Goal: Task Accomplishment & Management: Complete application form

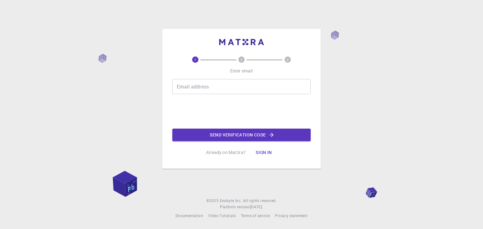
click at [213, 81] on input "Email address" at bounding box center [241, 86] width 138 height 15
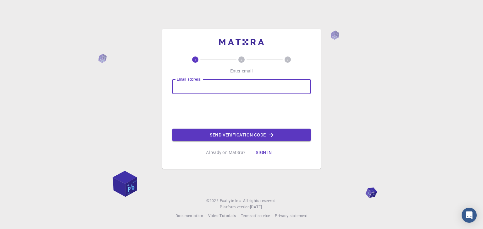
type input "roniaddya@gmail.com"
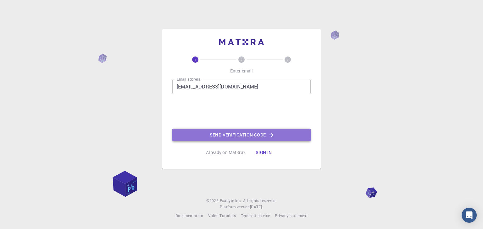
click at [231, 135] on button "Send verification code" at bounding box center [241, 135] width 138 height 13
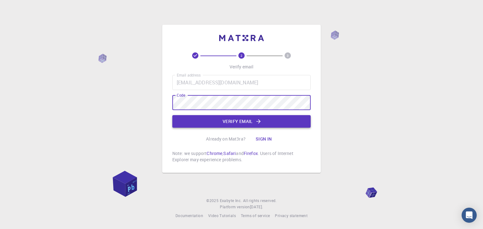
click at [214, 118] on button "Verify email" at bounding box center [241, 121] width 138 height 13
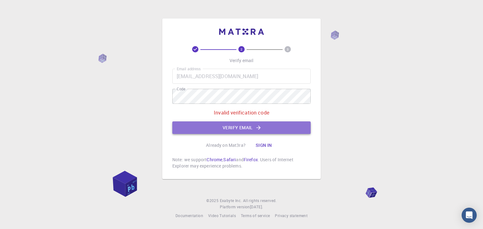
click at [250, 129] on button "Verify email" at bounding box center [241, 128] width 138 height 13
click at [238, 132] on button "Verify email" at bounding box center [241, 128] width 138 height 13
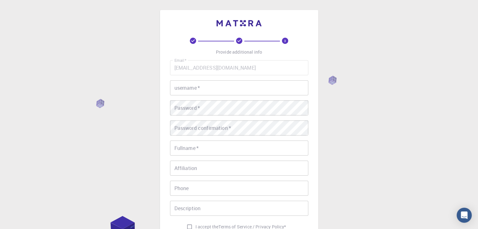
click at [221, 88] on input "username   *" at bounding box center [239, 87] width 138 height 15
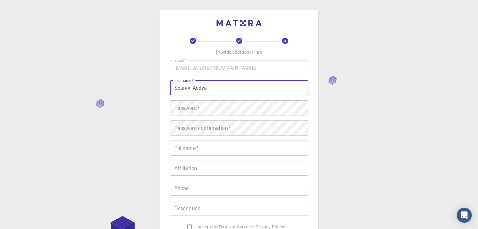
type input "Sourav_Addya"
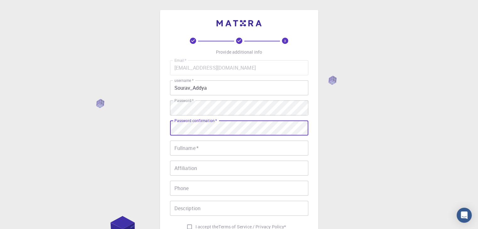
click at [210, 145] on input "Fullname   *" at bounding box center [239, 148] width 138 height 15
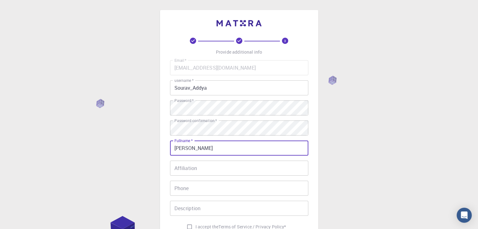
type input "[PERSON_NAME]"
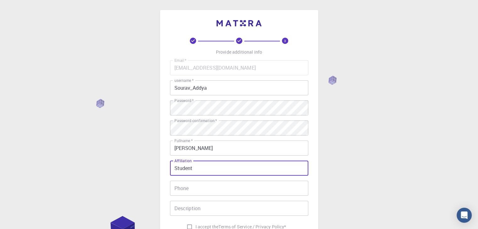
type input "Student"
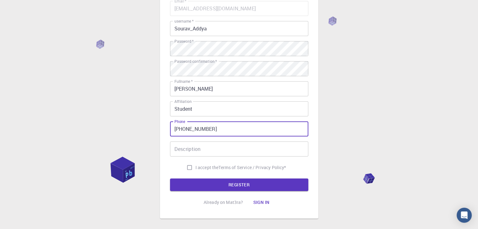
scroll to position [63, 0]
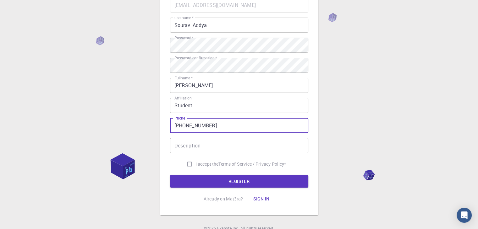
type input "+917278052985"
click at [210, 145] on input "Description" at bounding box center [239, 145] width 138 height 15
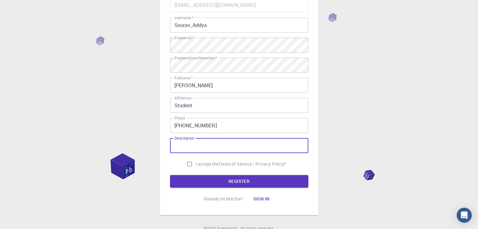
click at [187, 164] on input "I accept the Terms of Service / Privacy Policy *" at bounding box center [189, 164] width 12 height 12
checkbox input "true"
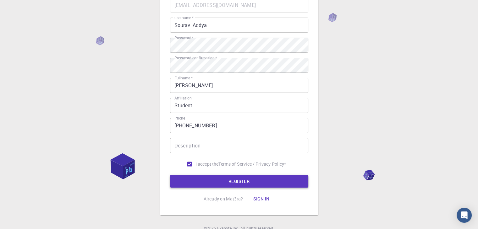
click at [219, 181] on button "REGISTER" at bounding box center [239, 181] width 138 height 13
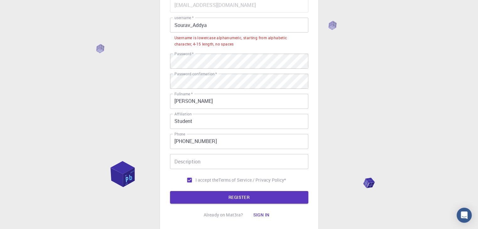
click at [178, 26] on input "Sourav_Addya" at bounding box center [239, 25] width 138 height 15
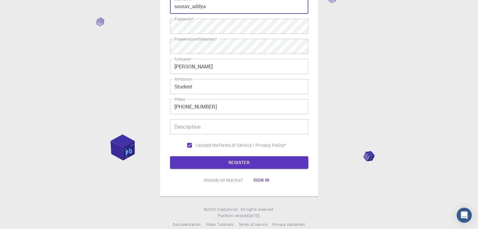
scroll to position [90, 0]
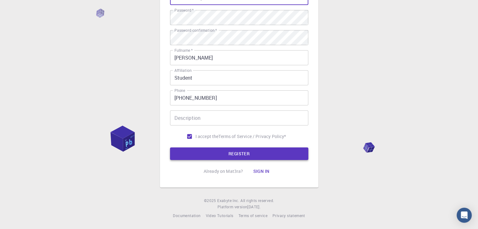
click at [248, 157] on button "REGISTER" at bounding box center [239, 154] width 138 height 13
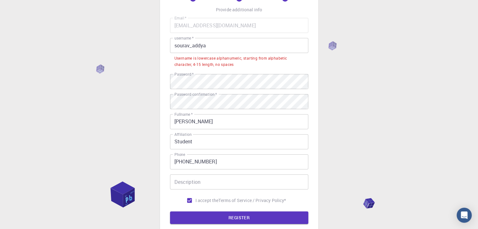
scroll to position [28, 0]
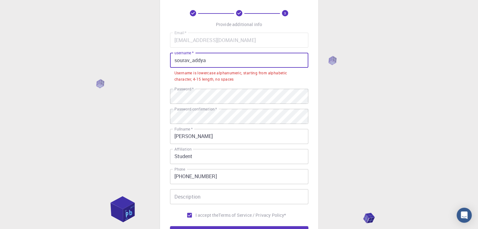
click at [193, 62] on input "sourav_addya" at bounding box center [239, 60] width 138 height 15
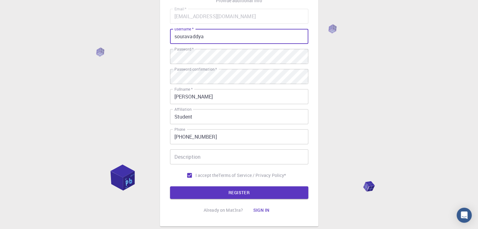
scroll to position [90, 0]
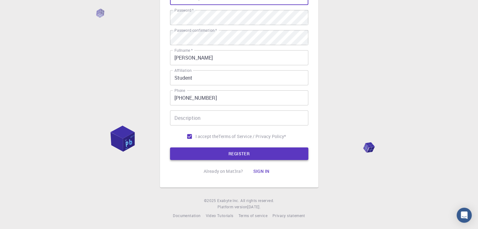
type input "souravaddya"
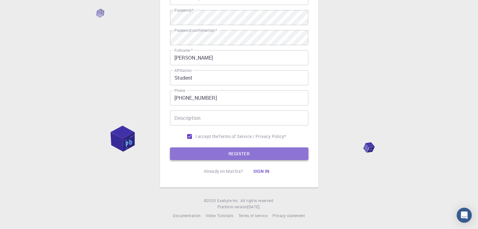
click at [254, 152] on button "REGISTER" at bounding box center [239, 154] width 138 height 13
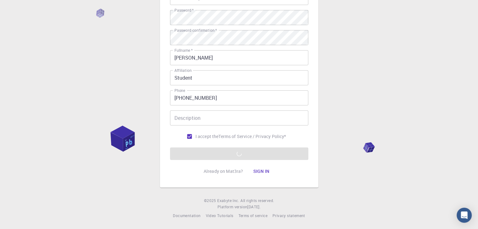
scroll to position [0, 0]
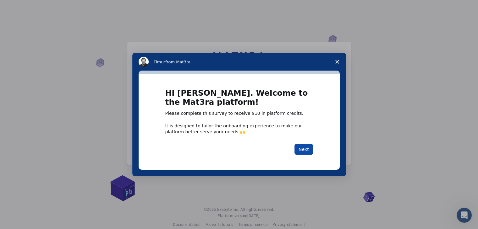
click at [308, 147] on button "Next" at bounding box center [303, 149] width 19 height 11
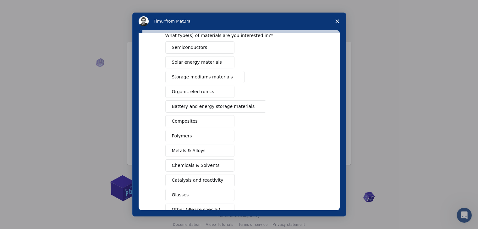
scroll to position [63, 0]
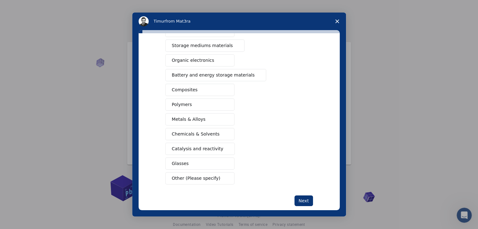
click at [214, 131] on button "Chemicals & Solvents" at bounding box center [199, 134] width 69 height 12
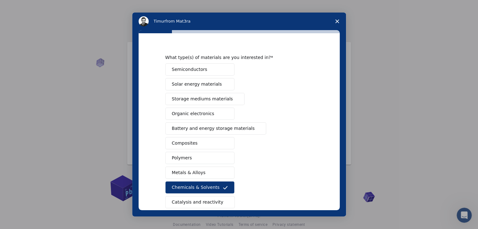
scroll to position [0, 0]
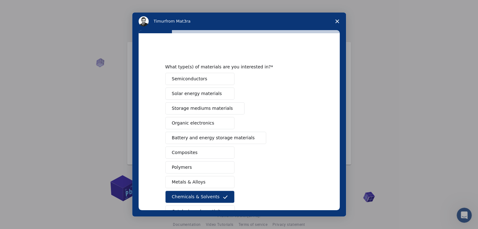
click at [210, 79] on button "Semiconductors" at bounding box center [199, 79] width 69 height 12
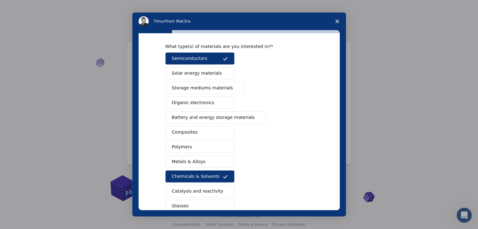
scroll to position [31, 0]
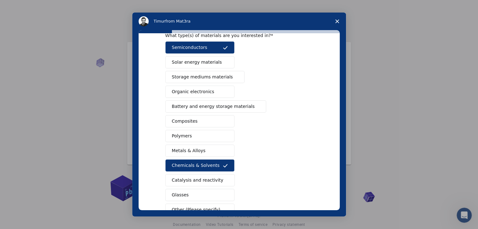
click at [223, 93] on span "Intercom messenger" at bounding box center [225, 92] width 5 height 5
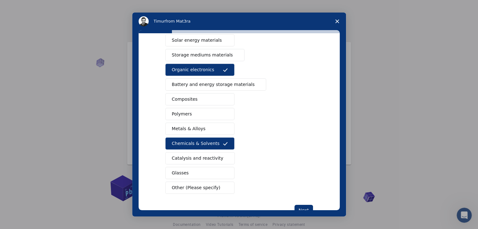
scroll to position [63, 0]
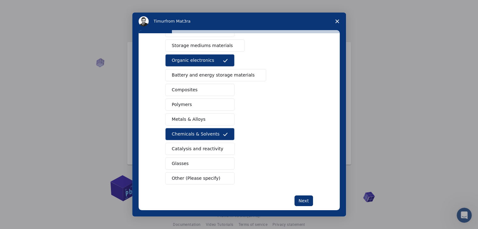
click at [217, 150] on button "Catalysis and reactivity" at bounding box center [200, 149] width 70 height 12
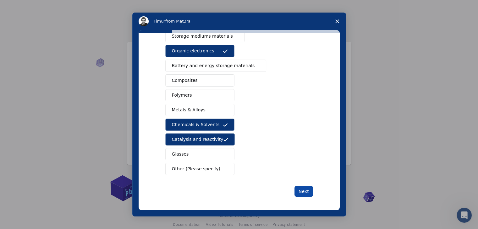
click at [298, 189] on button "Next" at bounding box center [303, 191] width 19 height 11
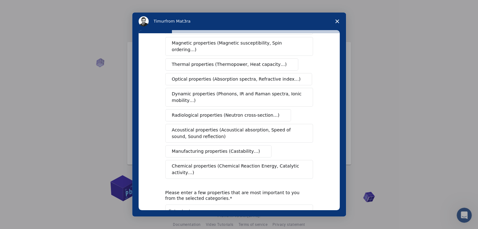
scroll to position [94, 0]
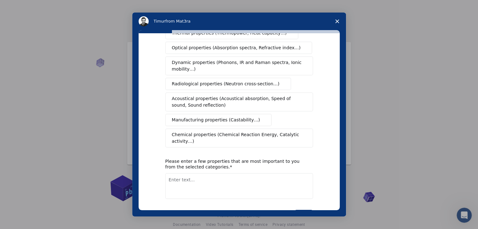
click at [270, 132] on span "Chemical properties (Chemical Reaction Energy, Catalytic activity…)" at bounding box center [237, 138] width 130 height 13
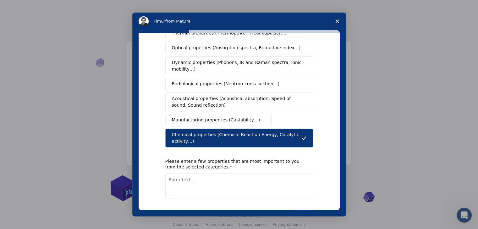
click at [307, 210] on button "Next" at bounding box center [303, 215] width 19 height 11
click at [280, 176] on textarea "Enter text..." at bounding box center [239, 186] width 148 height 26
type textarea "Bio-Analytical probs."
click at [304, 210] on button "Next" at bounding box center [303, 215] width 19 height 11
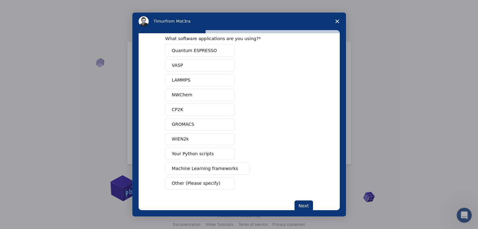
scroll to position [0, 0]
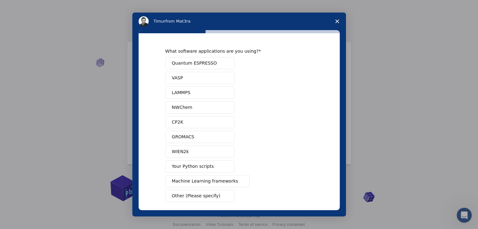
click at [216, 60] on button "Quantum ESPRESSO" at bounding box center [199, 63] width 69 height 12
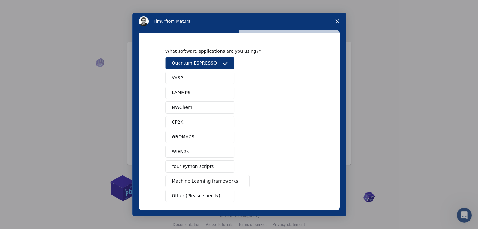
click at [223, 80] on span "Intercom messenger" at bounding box center [225, 78] width 5 height 5
click at [222, 95] on button "LAMMPS" at bounding box center [199, 93] width 69 height 12
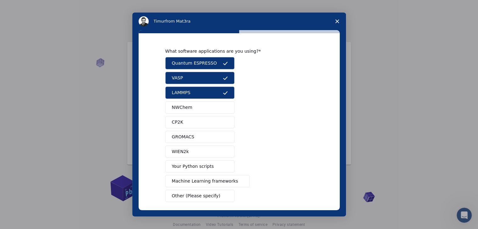
click at [215, 106] on button "NWChem" at bounding box center [199, 107] width 69 height 12
click at [216, 136] on button "GROMACS" at bounding box center [199, 137] width 69 height 12
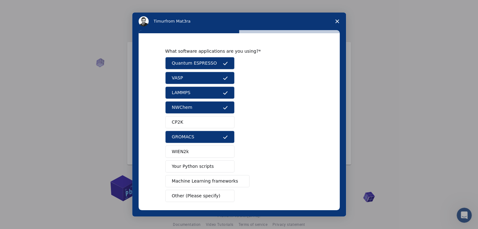
click at [225, 121] on span "Intercom messenger" at bounding box center [225, 122] width 5 height 5
click at [212, 149] on button "WIEN2k" at bounding box center [199, 152] width 69 height 12
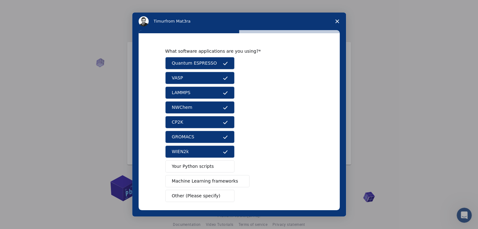
click at [212, 164] on button "Your Python scripts" at bounding box center [199, 167] width 69 height 12
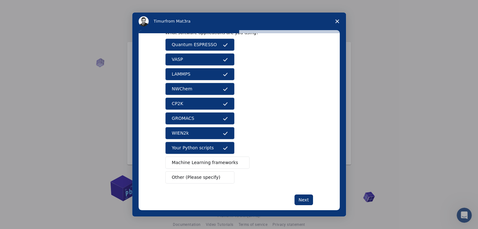
scroll to position [27, 0]
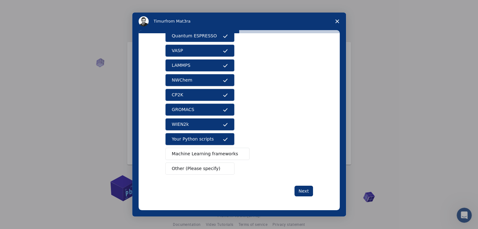
click at [224, 138] on icon "Intercom messenger" at bounding box center [225, 139] width 5 height 5
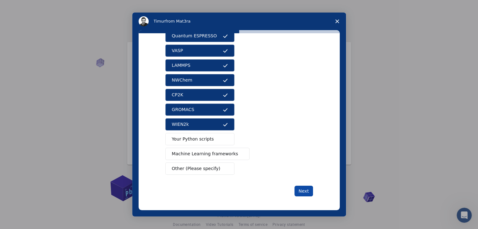
click at [303, 190] on button "Next" at bounding box center [303, 191] width 19 height 11
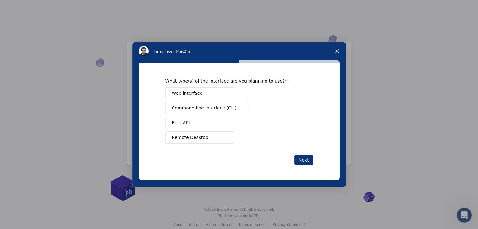
click at [221, 92] on button "Web interface" at bounding box center [199, 93] width 69 height 12
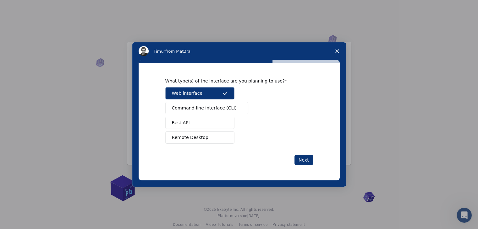
click at [226, 138] on span "Intercom messenger" at bounding box center [225, 137] width 5 height 5
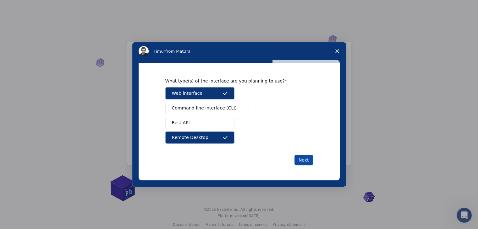
click at [310, 161] on button "Next" at bounding box center [303, 160] width 19 height 11
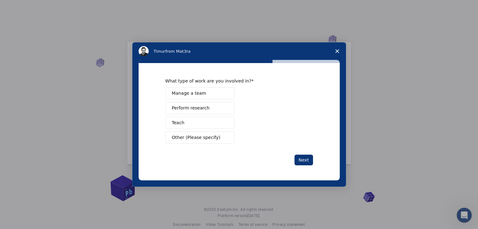
click at [212, 108] on button "Perform research" at bounding box center [199, 108] width 69 height 12
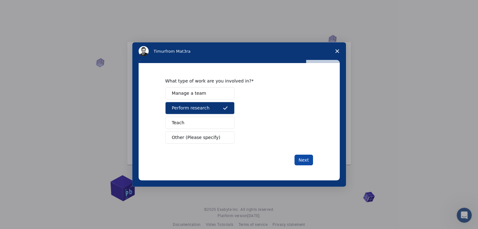
click at [299, 163] on button "Next" at bounding box center [303, 160] width 19 height 11
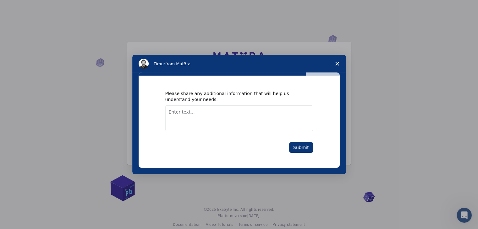
click at [299, 116] on textarea "Enter text..." at bounding box center [239, 119] width 148 height 26
type textarea "i need to learn simulations used for chemistry research."
click at [302, 147] on button "Submit" at bounding box center [301, 147] width 24 height 11
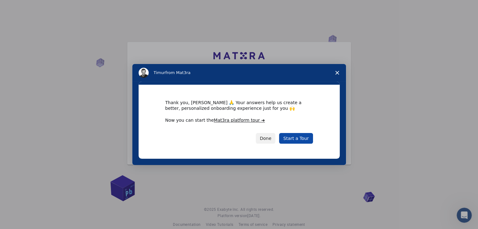
click at [308, 137] on link "Start a Tour" at bounding box center [296, 138] width 34 height 11
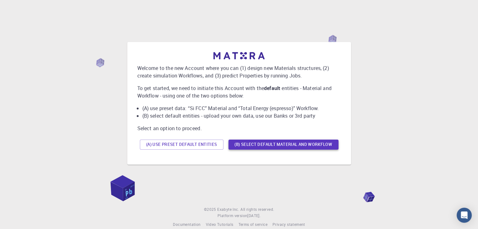
click at [249, 146] on button "(B) Select default material and workflow" at bounding box center [283, 145] width 110 height 10
